Goal: Information Seeking & Learning: Learn about a topic

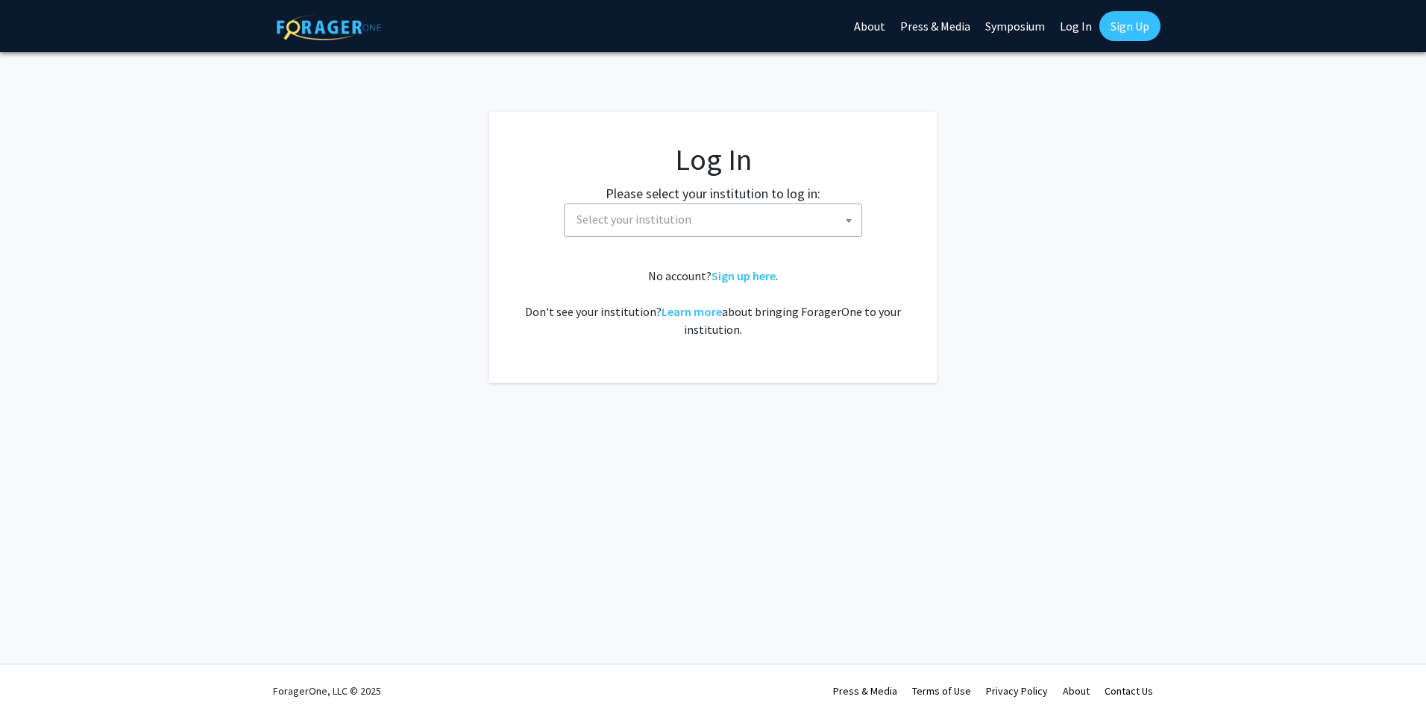
select select
click at [848, 219] on b at bounding box center [848, 221] width 6 height 4
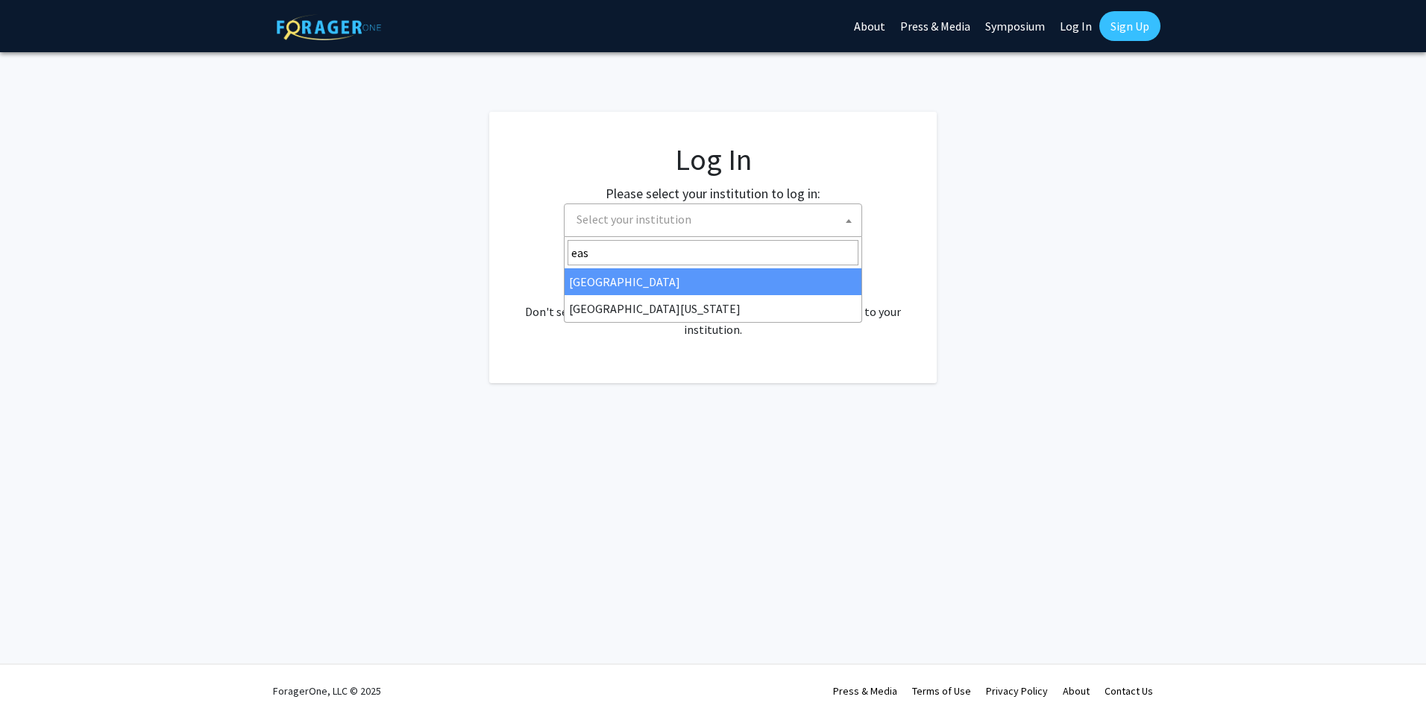
type input "eas"
select select "17"
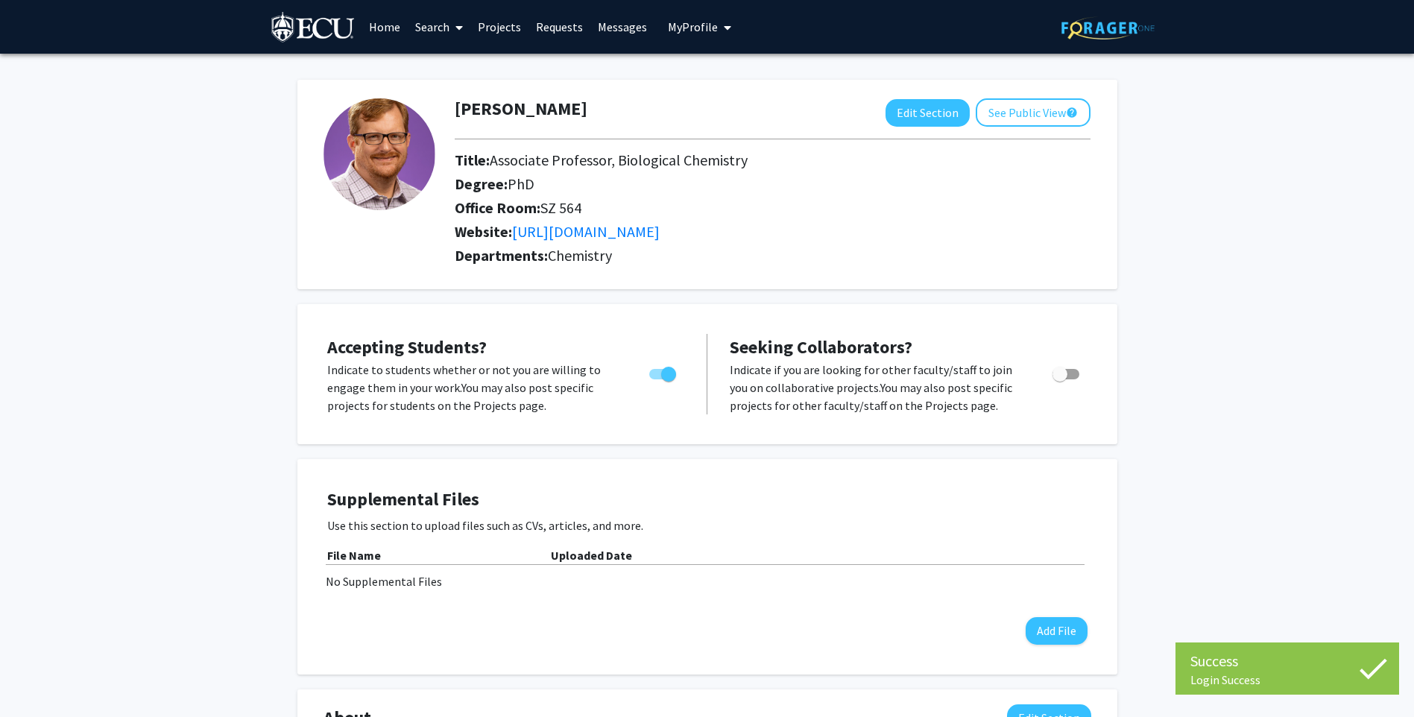
click at [448, 29] on link "Search" at bounding box center [439, 27] width 63 height 52
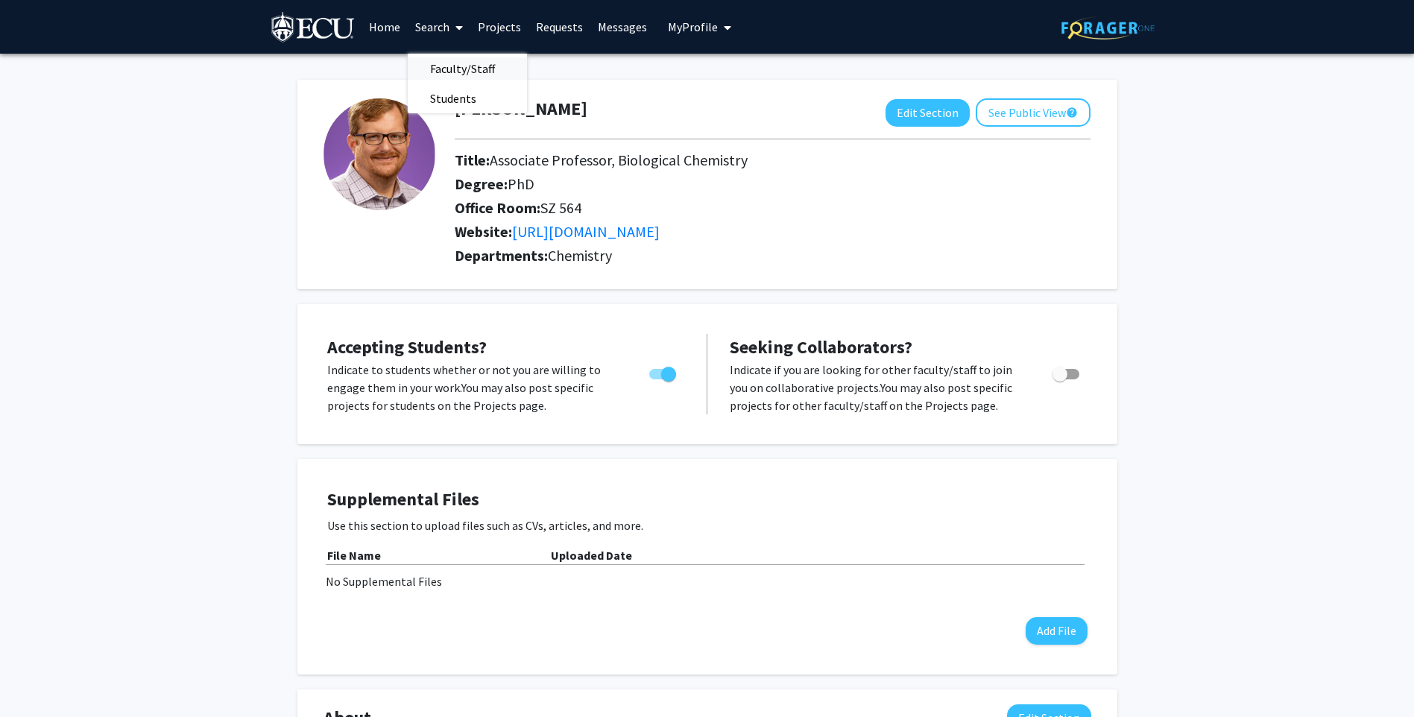
click at [457, 61] on span "Faculty/Staff" at bounding box center [463, 69] width 110 height 30
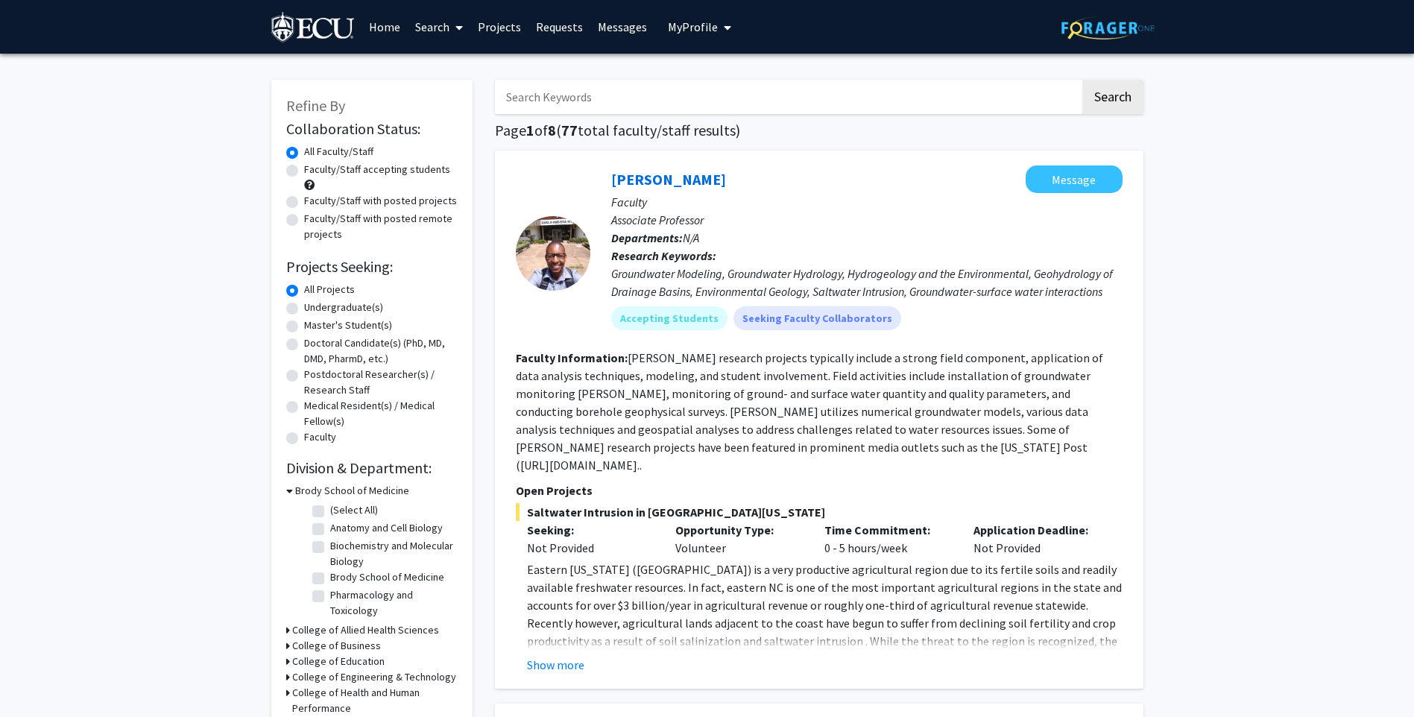
click at [579, 90] on input "Search Keywords" at bounding box center [787, 97] width 585 height 34
click at [1083, 80] on button "Search" at bounding box center [1113, 97] width 61 height 34
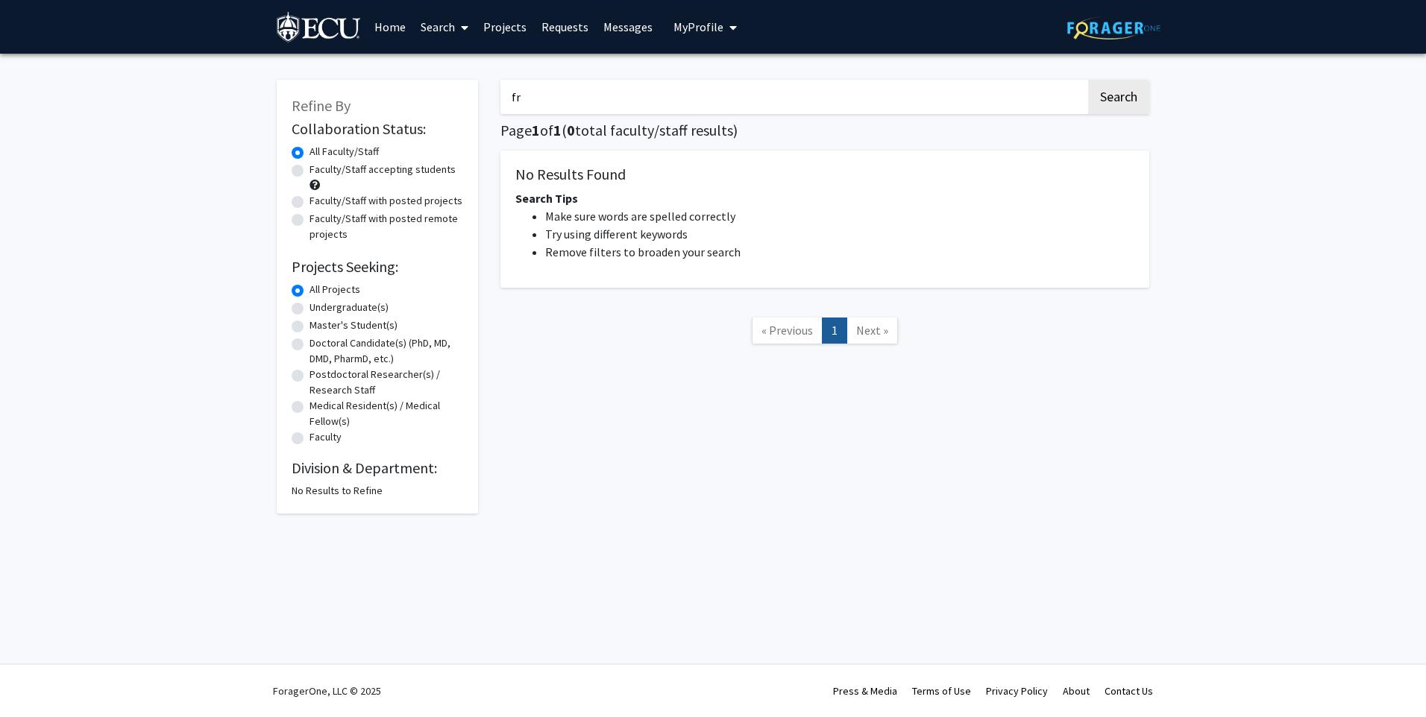
type input "f"
click at [1088, 80] on button "Search" at bounding box center [1118, 97] width 61 height 34
type input "d"
click at [1088, 80] on button "Search" at bounding box center [1118, 97] width 61 height 34
type input "y"
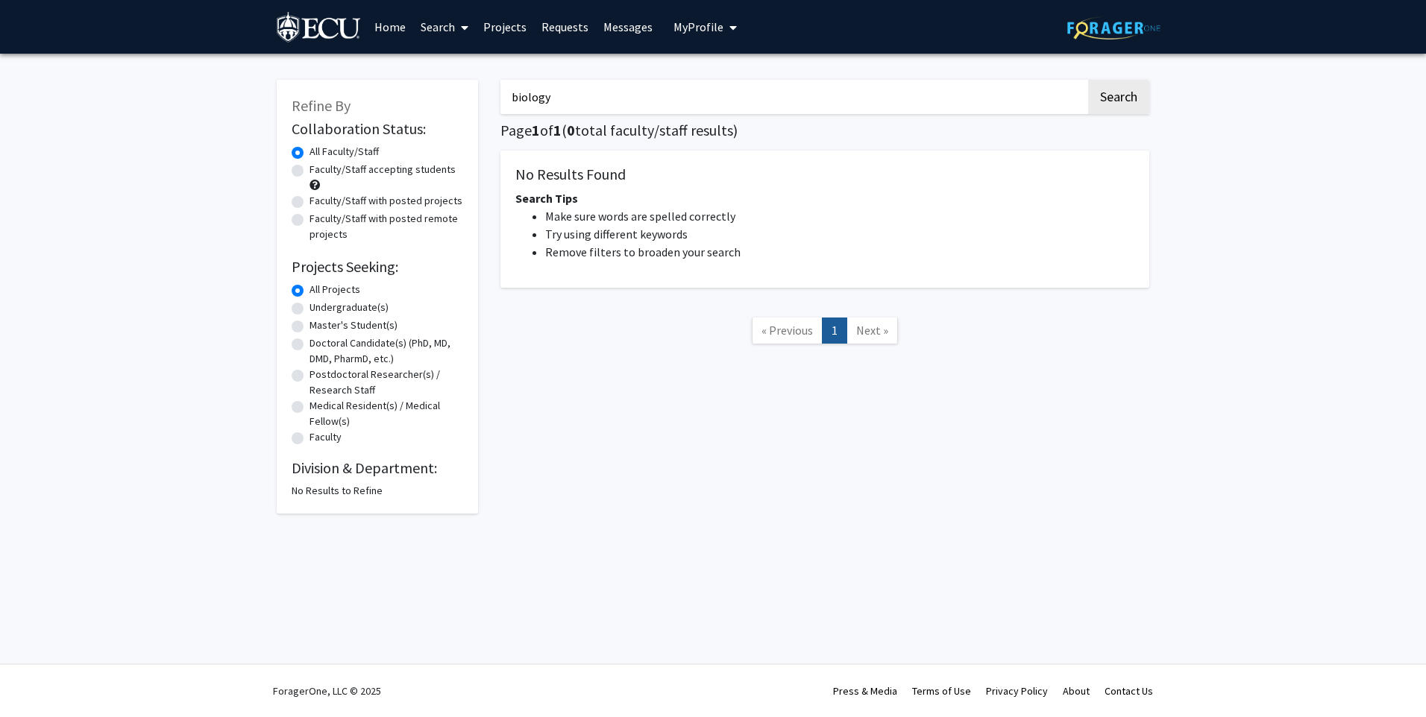
click at [1088, 80] on button "Search" at bounding box center [1118, 97] width 61 height 34
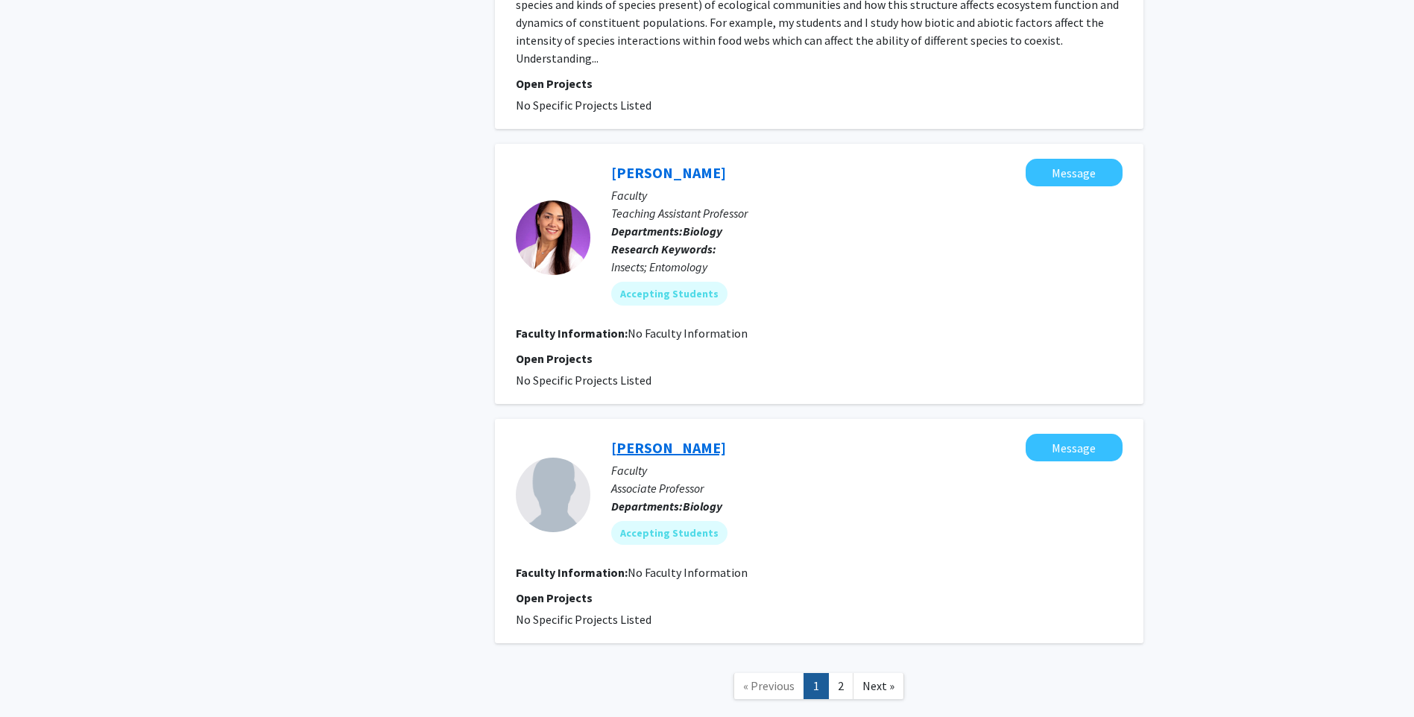
scroll to position [2680, 0]
click at [837, 672] on link "2" at bounding box center [840, 685] width 25 height 26
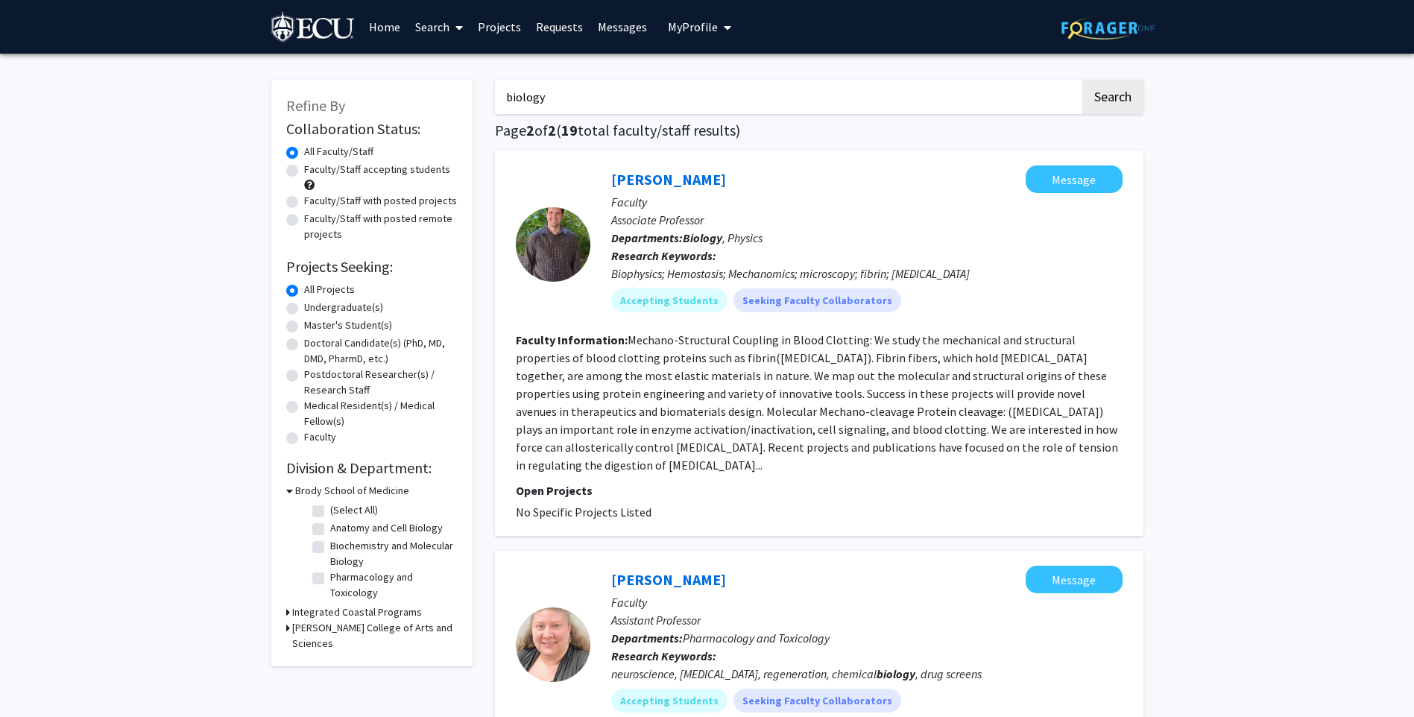
drag, startPoint x: 555, startPoint y: 91, endPoint x: 482, endPoint y: 88, distance: 73.1
type input "chemistry"
click at [1083, 80] on button "Search" at bounding box center [1113, 97] width 61 height 34
